Goal: Task Accomplishment & Management: Manage account settings

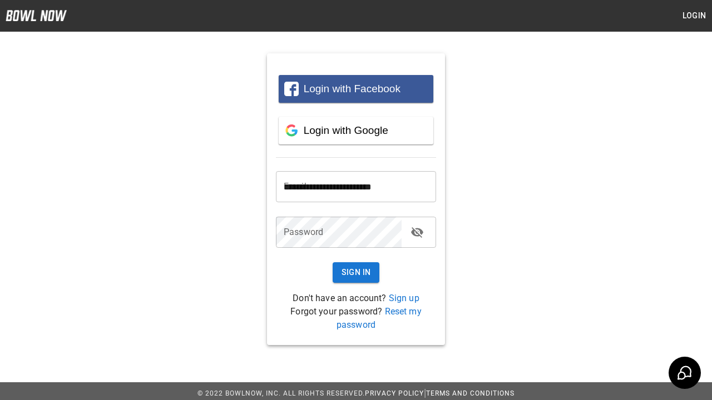
type input "**********"
click at [356, 272] on button "Sign In" at bounding box center [355, 272] width 47 height 21
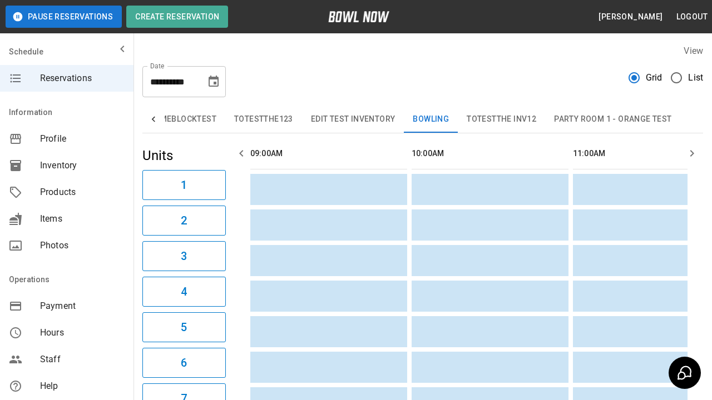
type input "*********"
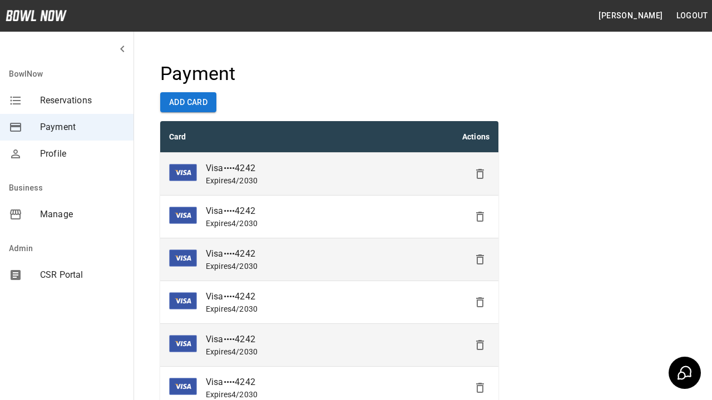
click at [480, 174] on icon "Delete" at bounding box center [479, 173] width 13 height 13
click at [480, 217] on icon "Delete" at bounding box center [479, 216] width 13 height 13
click at [480, 260] on icon "Delete" at bounding box center [479, 259] width 13 height 13
click at [480, 302] on icon "Delete" at bounding box center [479, 302] width 13 height 13
click at [480, 345] on icon "Delete" at bounding box center [479, 345] width 13 height 13
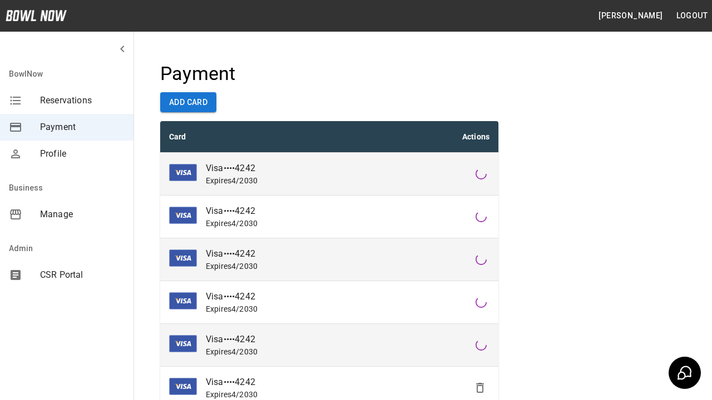
click at [480, 388] on icon "Delete" at bounding box center [479, 387] width 13 height 13
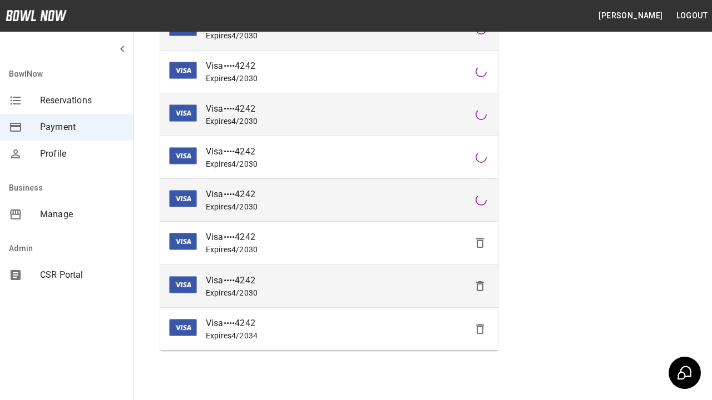
click at [480, 243] on icon "Delete" at bounding box center [479, 242] width 13 height 13
click at [480, 286] on icon "Delete" at bounding box center [479, 286] width 13 height 13
click at [480, 329] on icon "Delete" at bounding box center [479, 328] width 13 height 13
